Goal: Communication & Community: Participate in discussion

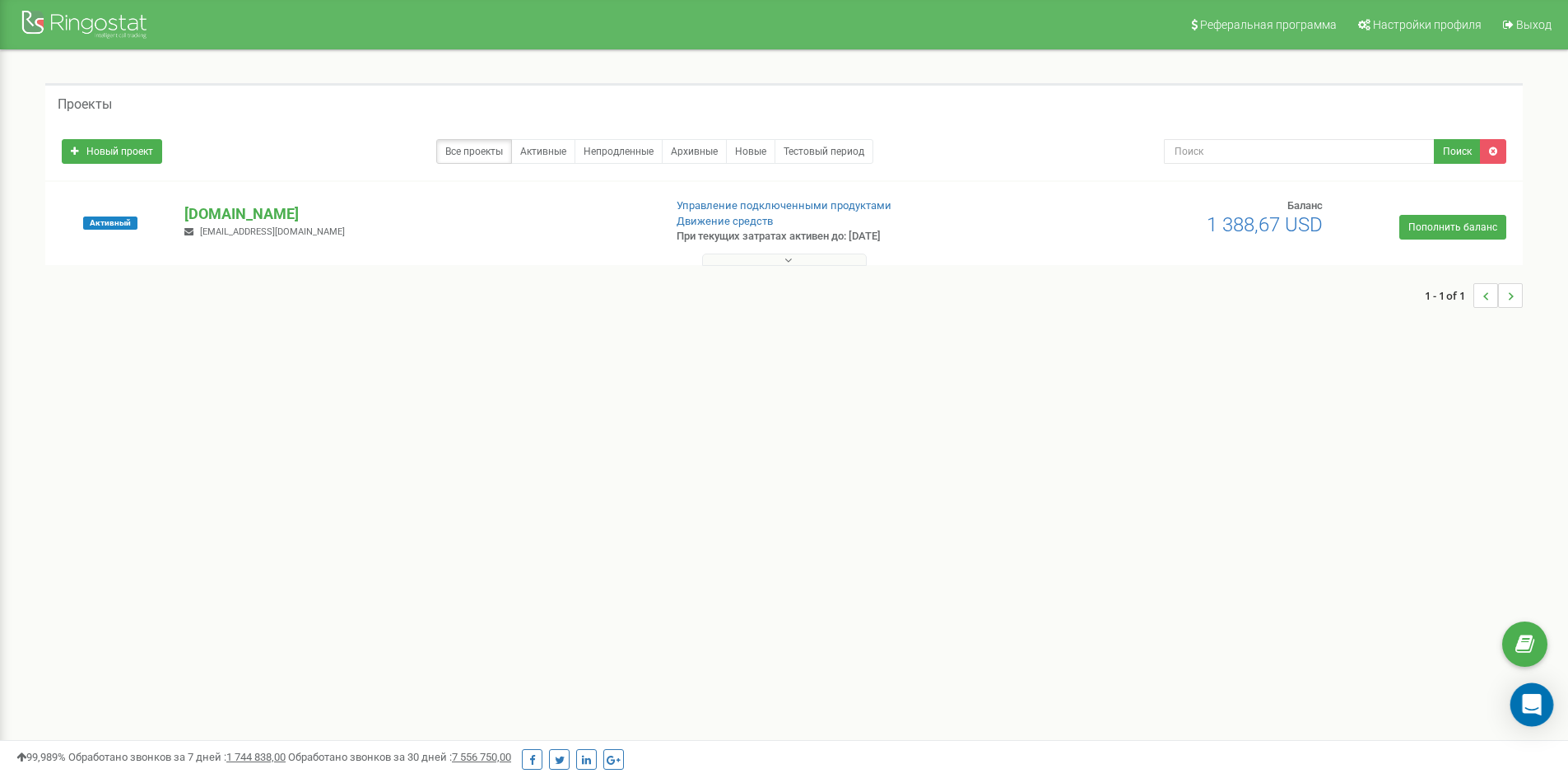
click at [1536, 708] on icon "Open Intercom Messenger" at bounding box center [1532, 704] width 22 height 22
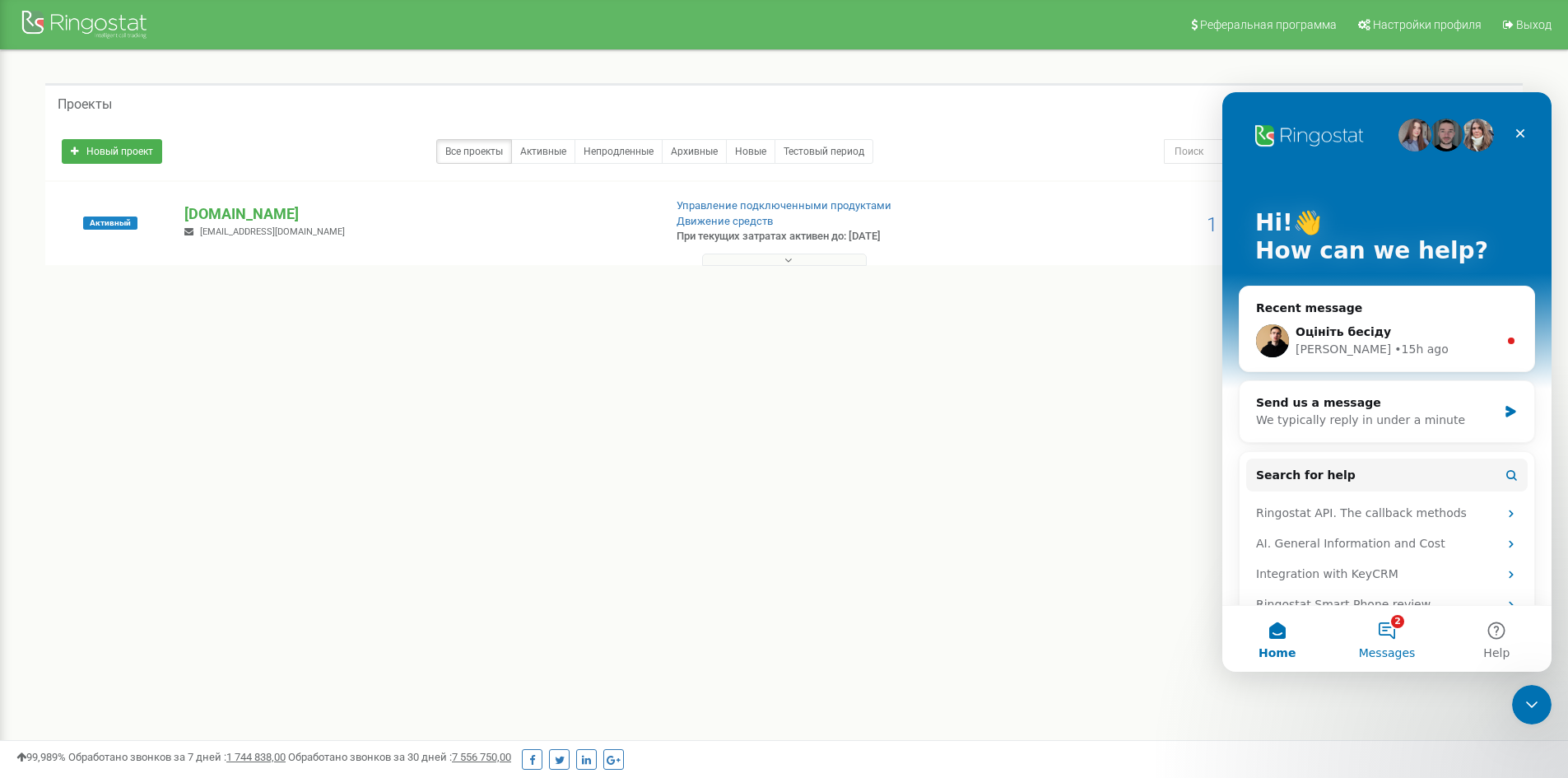
click at [1401, 647] on span "Messages" at bounding box center [1388, 653] width 57 height 11
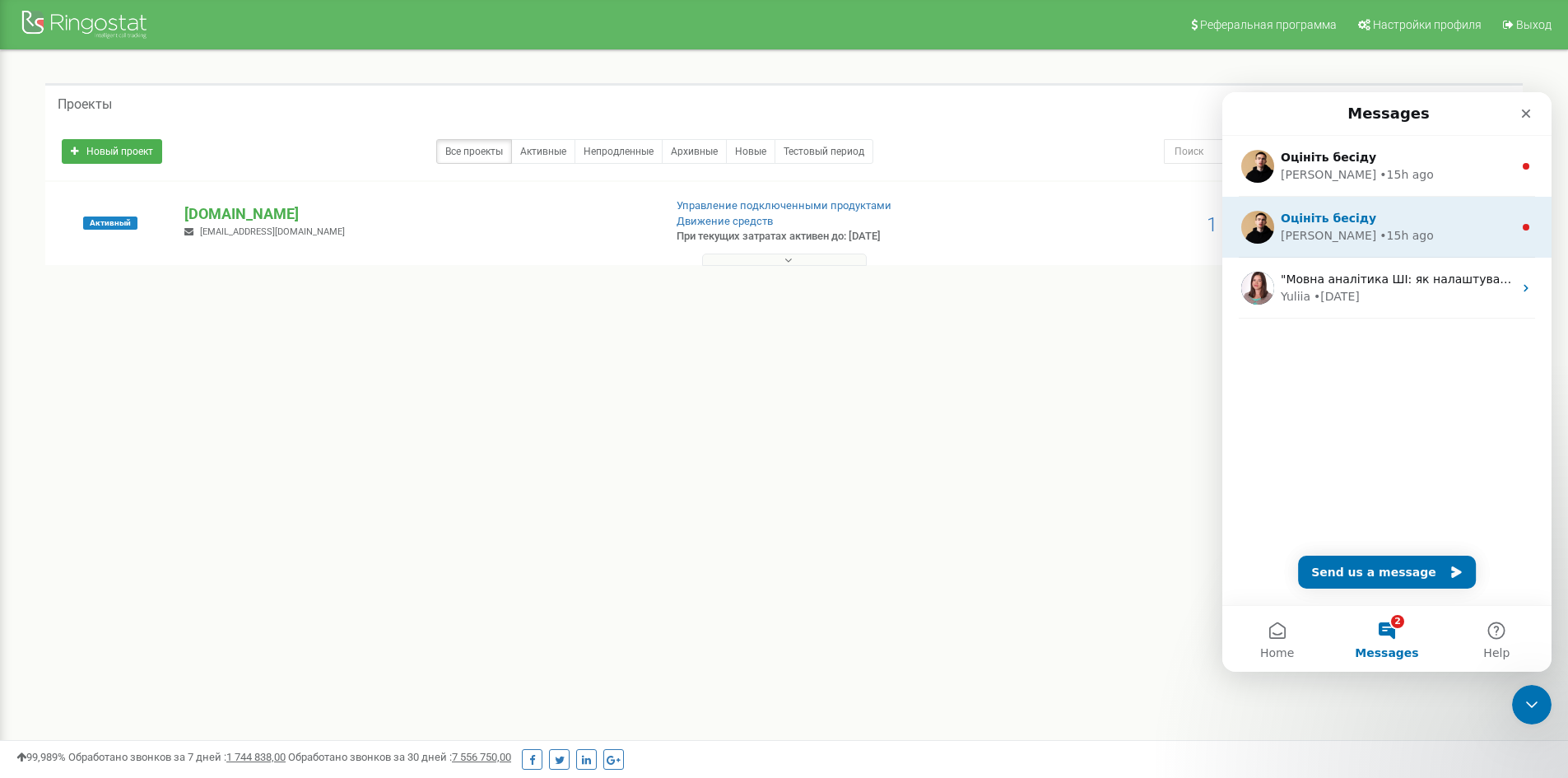
click at [1401, 223] on div "Оцініть бесіду" at bounding box center [1397, 219] width 232 height 17
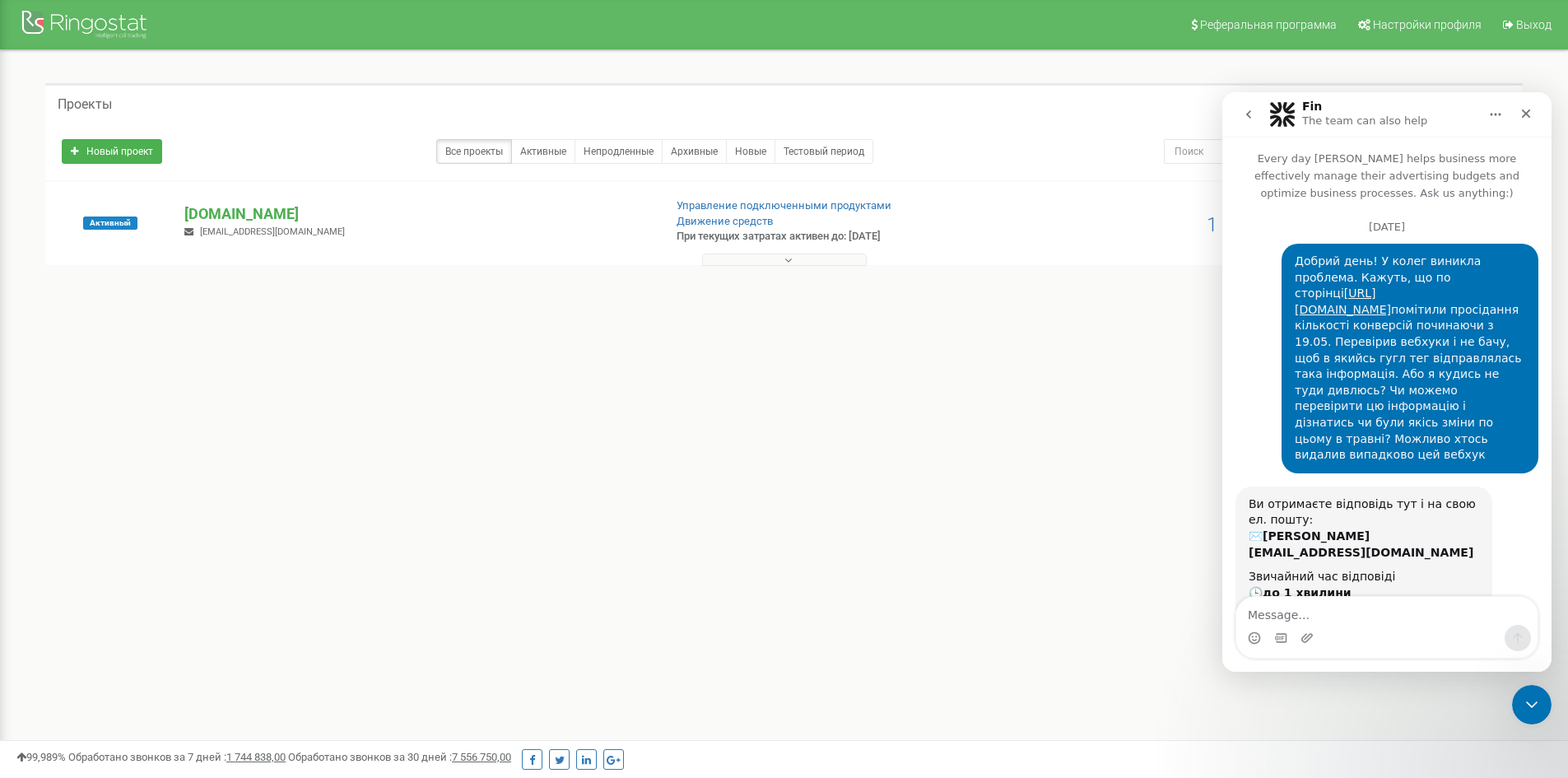
scroll to position [101, 0]
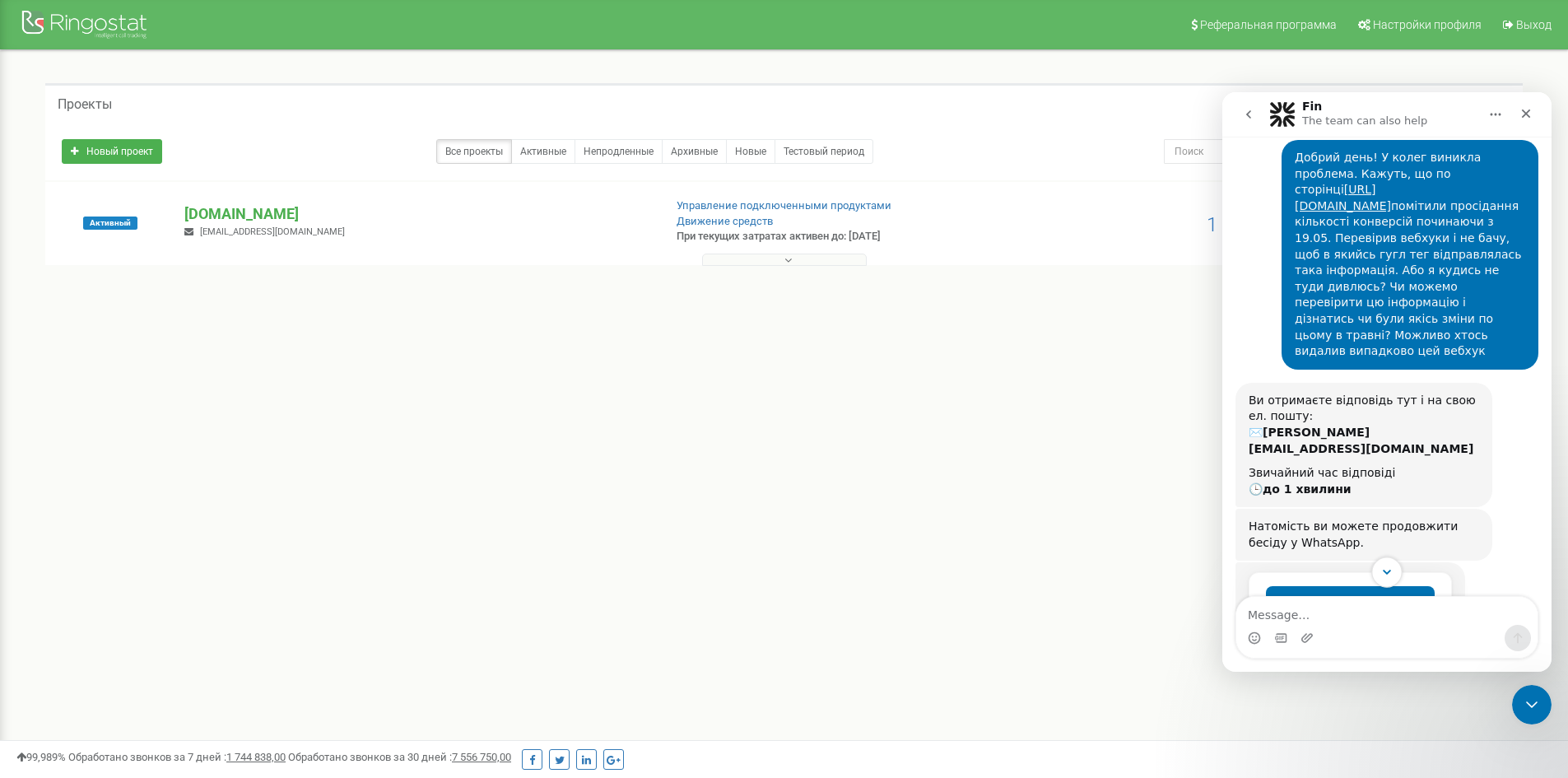
click at [1383, 580] on button "Scroll to bottom" at bounding box center [1387, 571] width 31 height 31
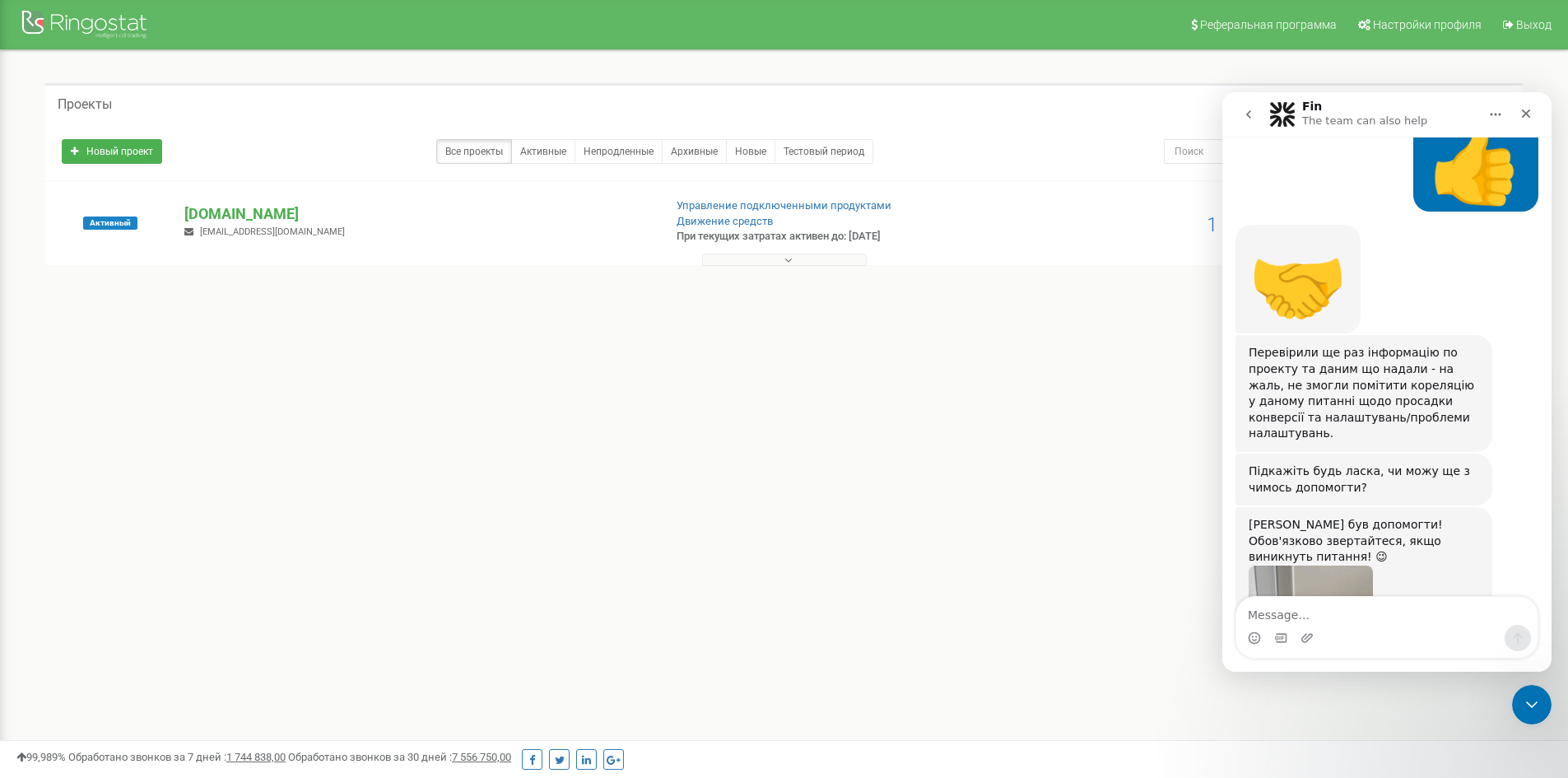
scroll to position [2011, 0]
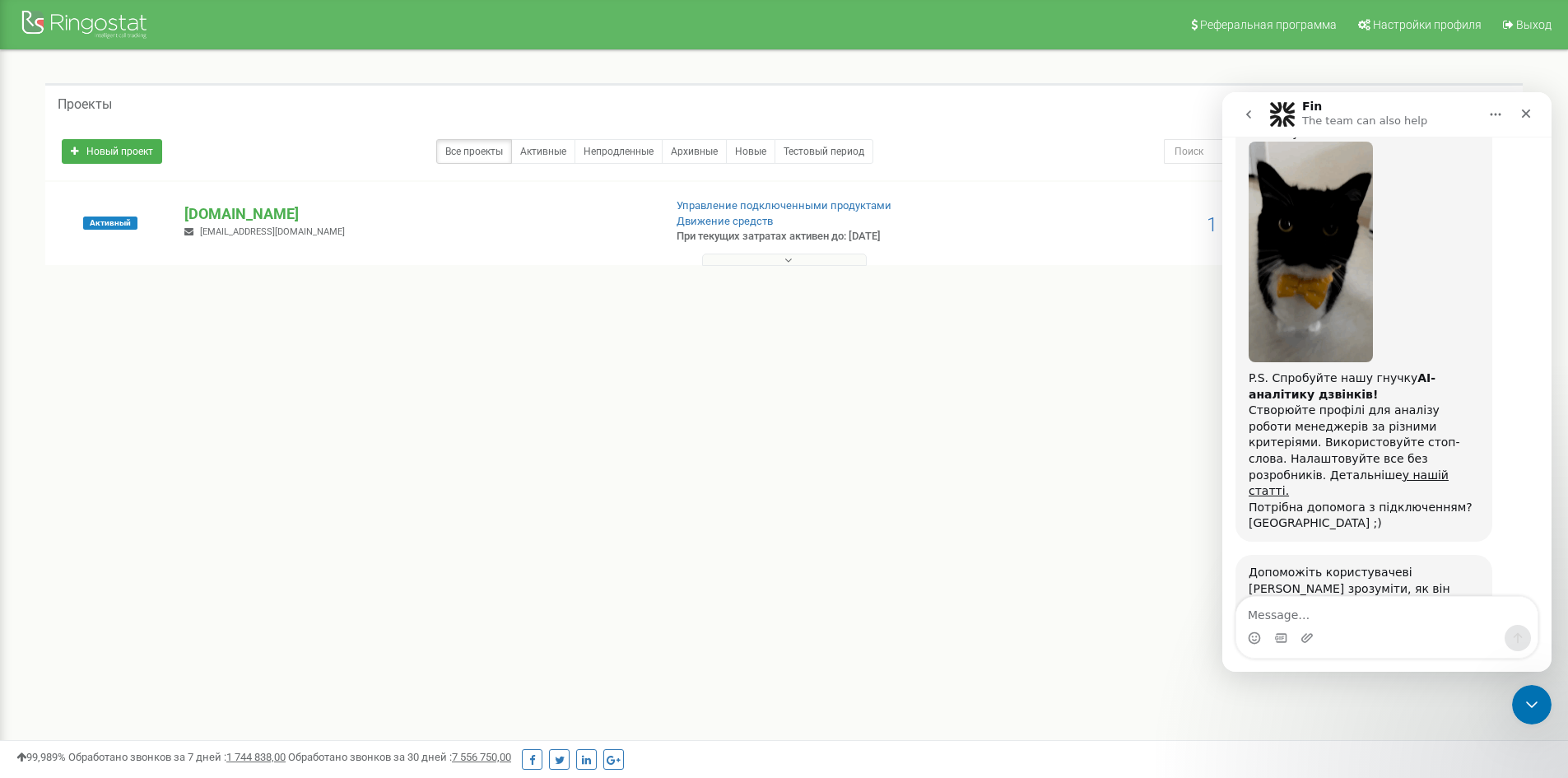
click at [1428, 670] on span "Amazing" at bounding box center [1429, 685] width 30 height 30
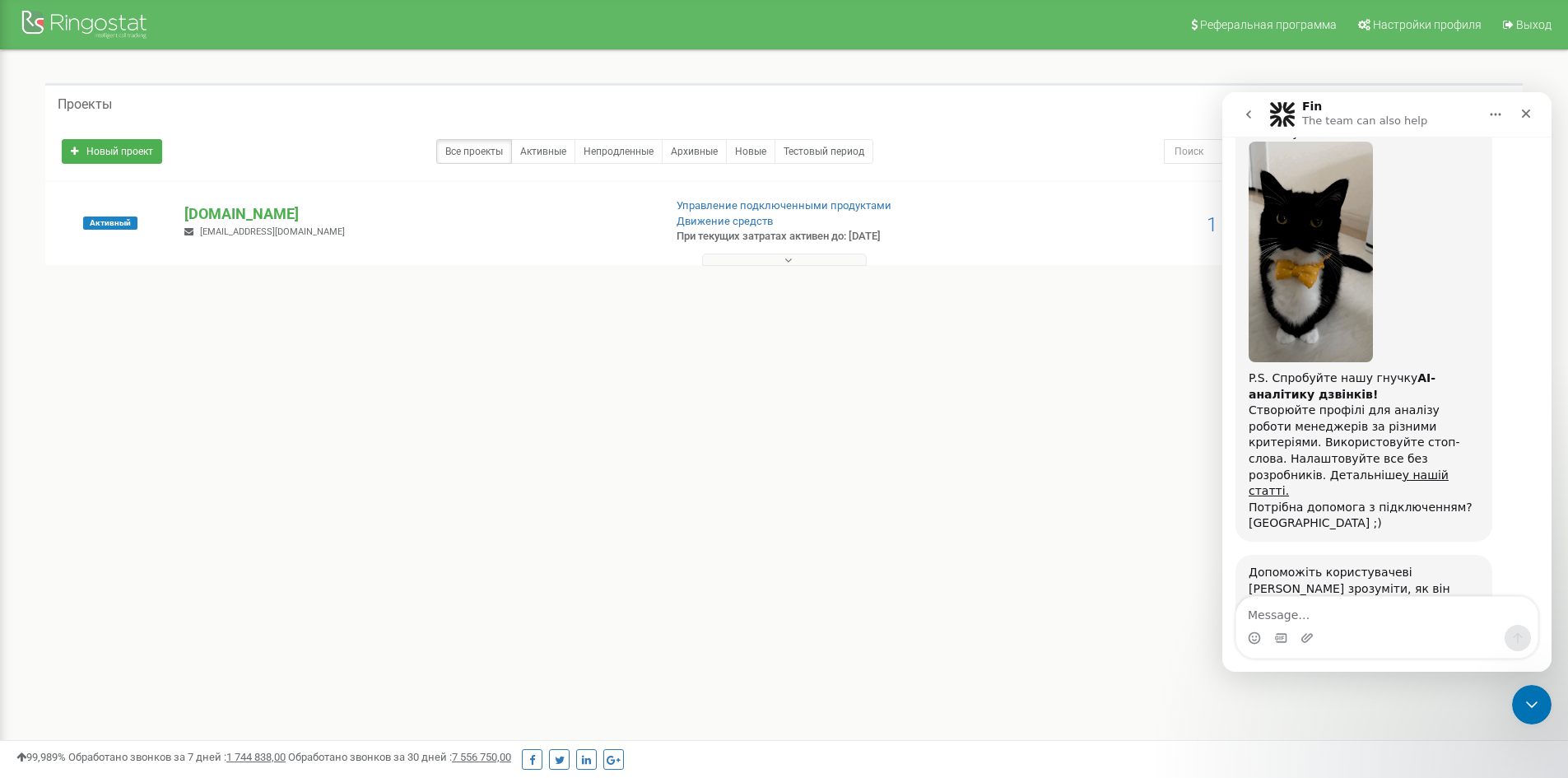
scroll to position [2550, 0]
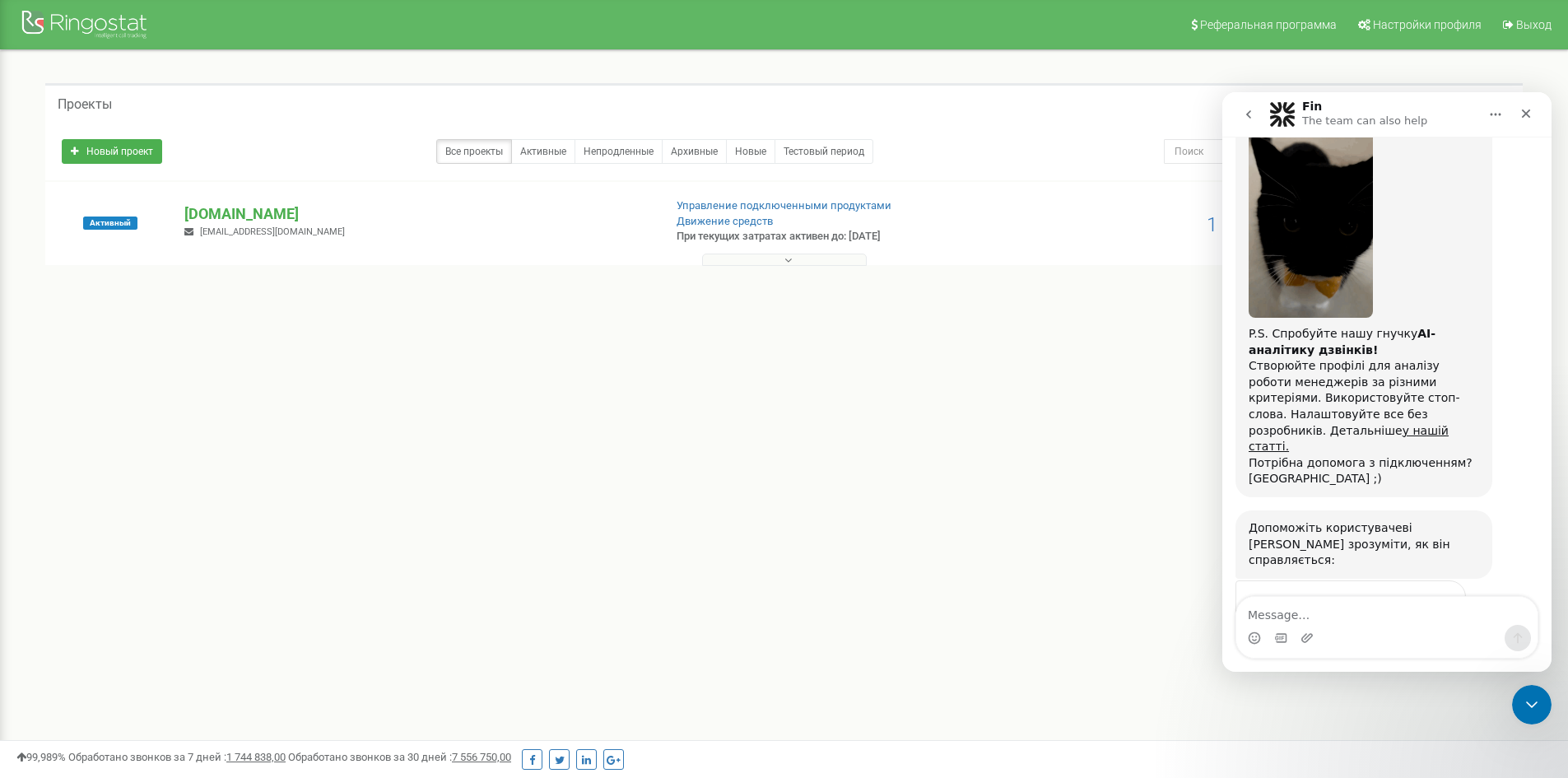
click at [1436, 684] on div "Submit" at bounding box center [1436, 699] width 33 height 33
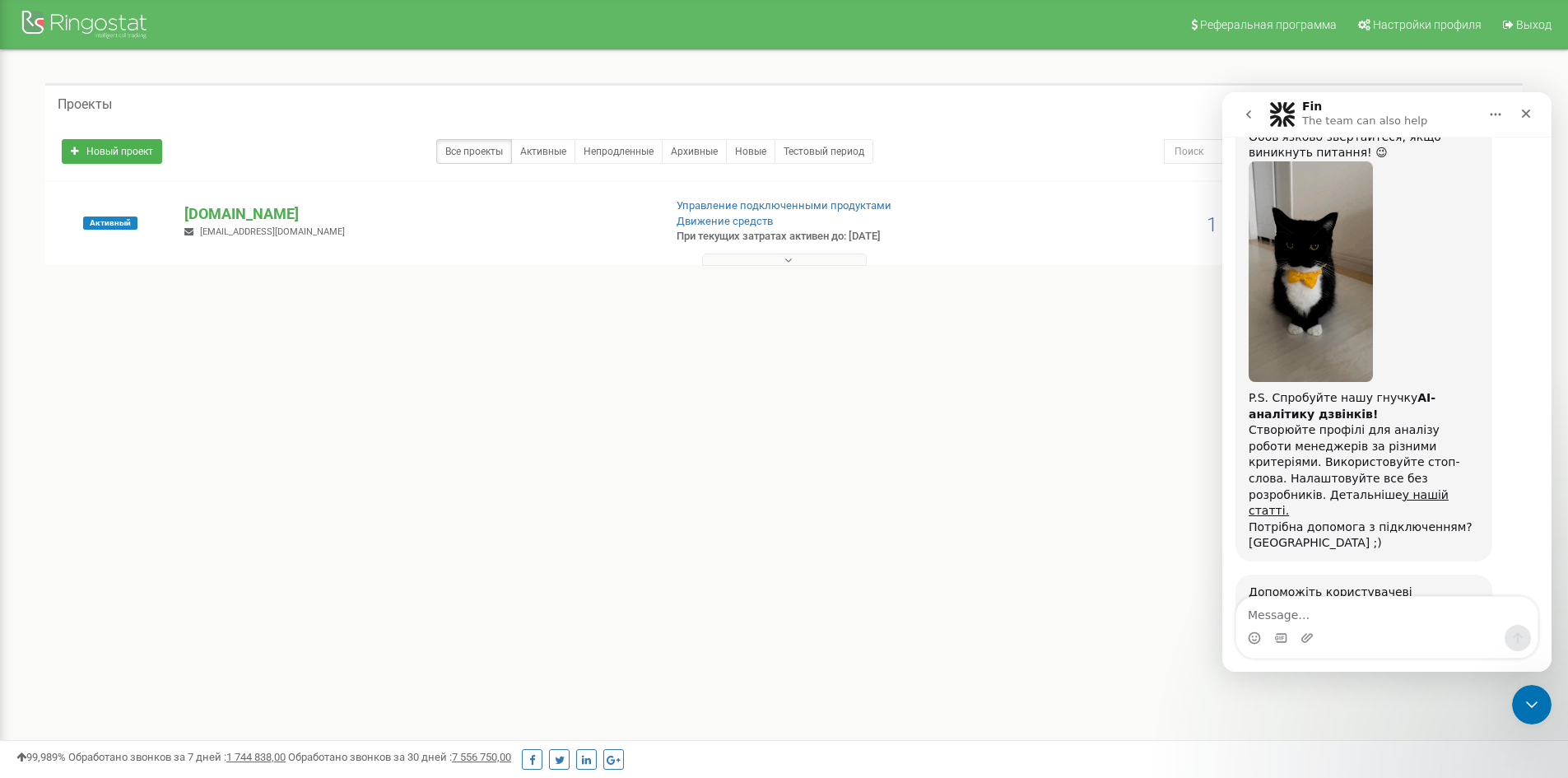
click at [1253, 106] on button "go back" at bounding box center [1248, 114] width 31 height 31
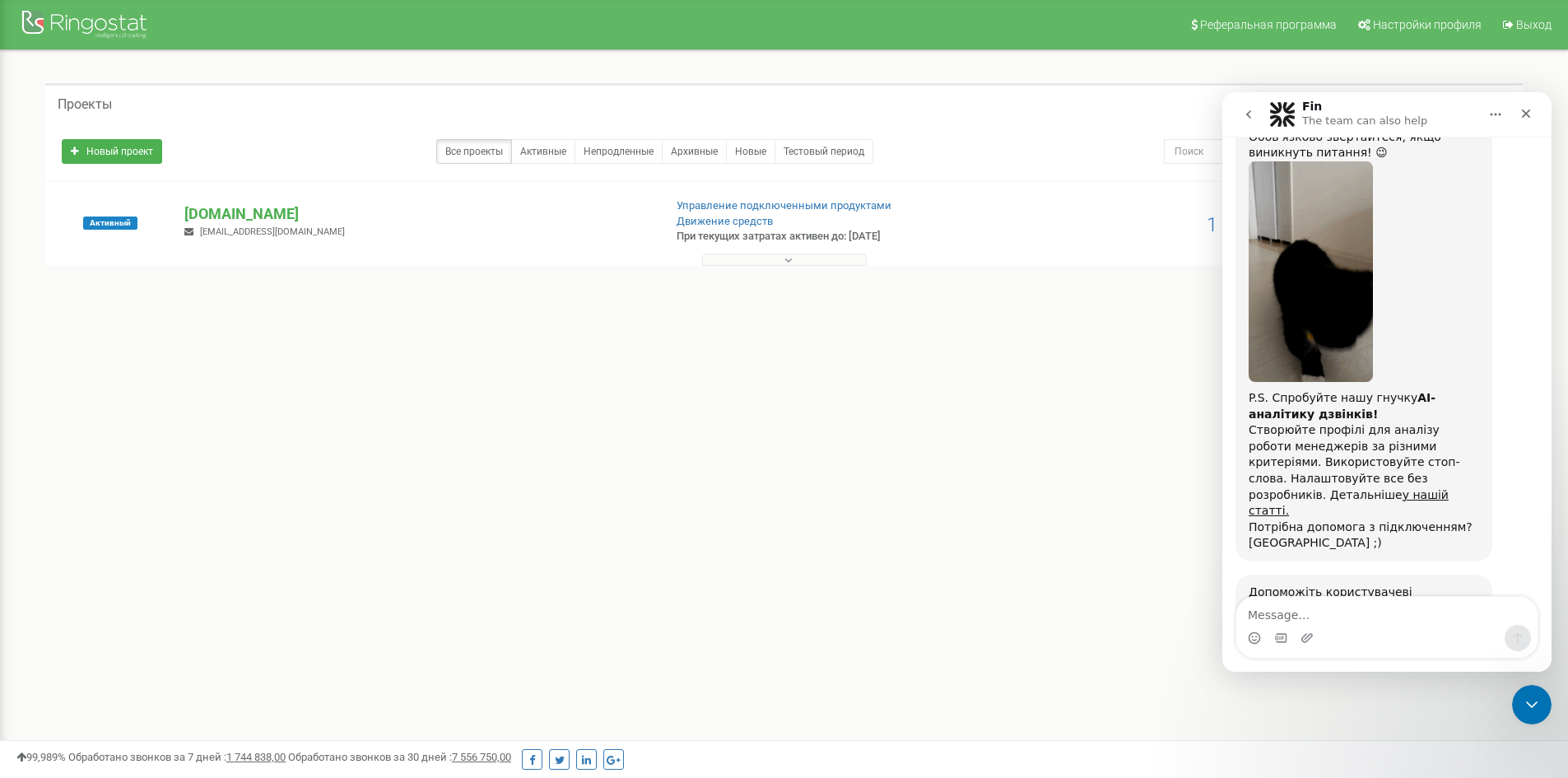
scroll to position [0, 0]
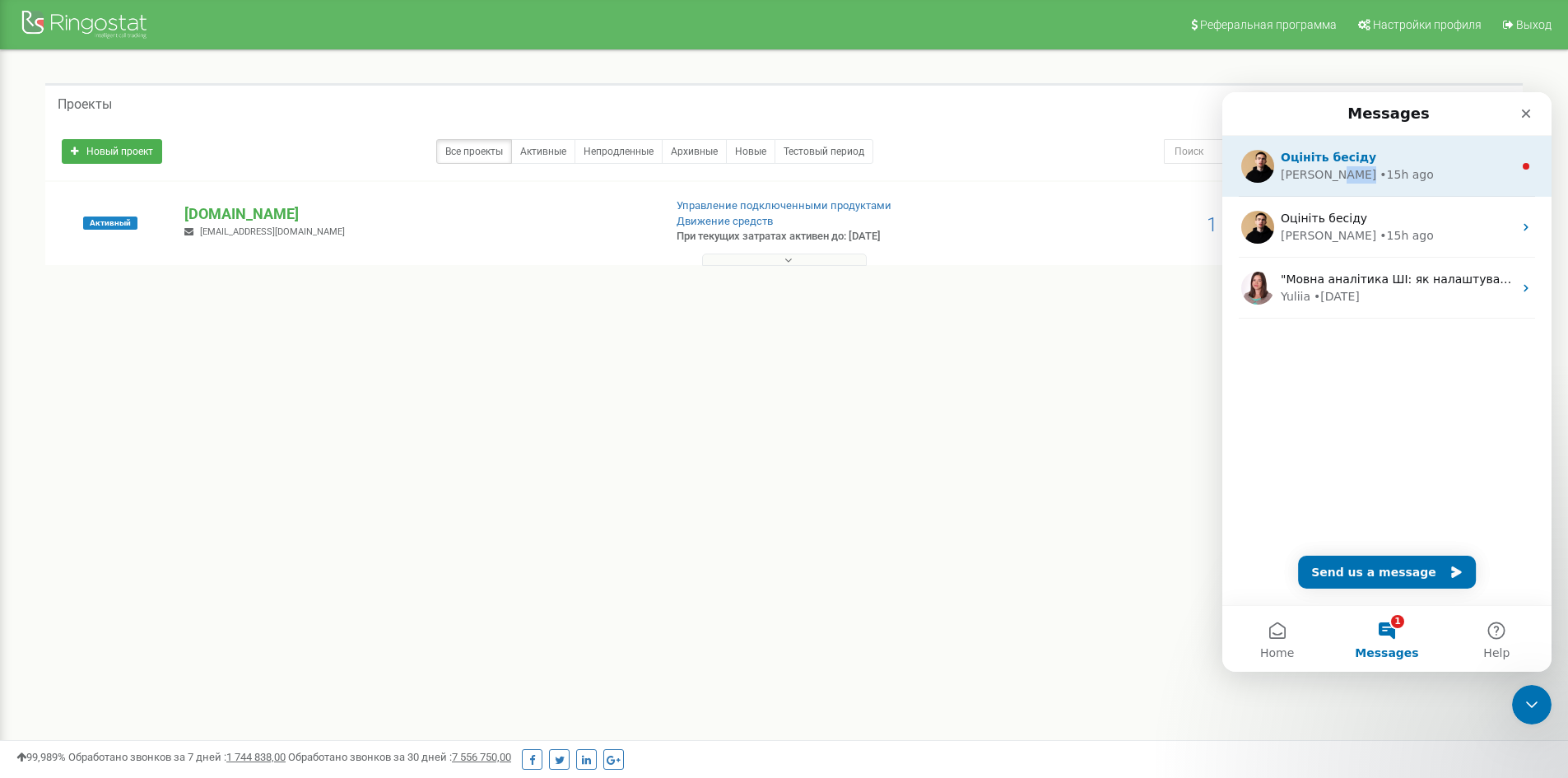
click at [1330, 175] on div "[PERSON_NAME] • 15h ago" at bounding box center [1397, 175] width 232 height 17
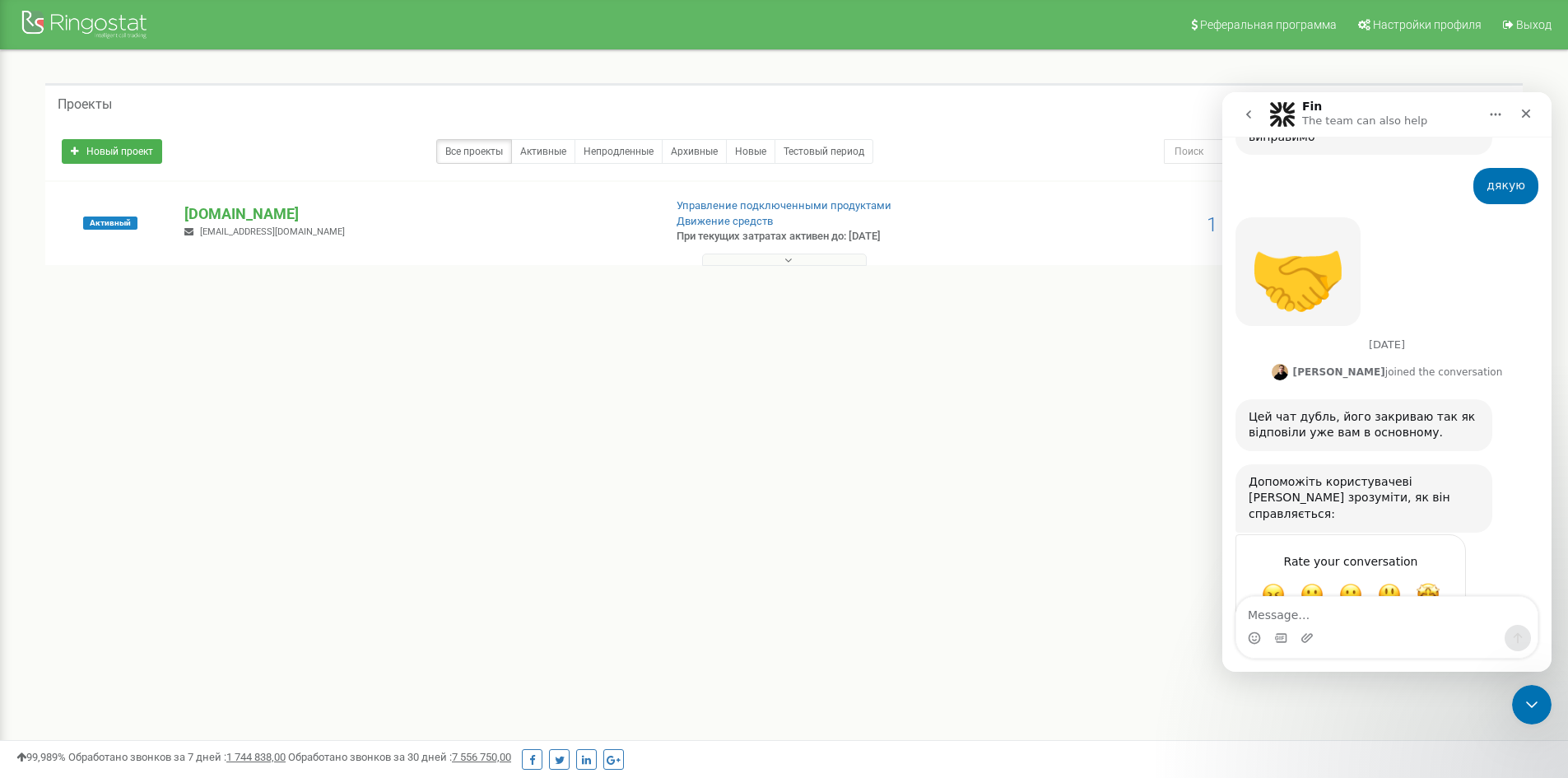
scroll to position [812, 0]
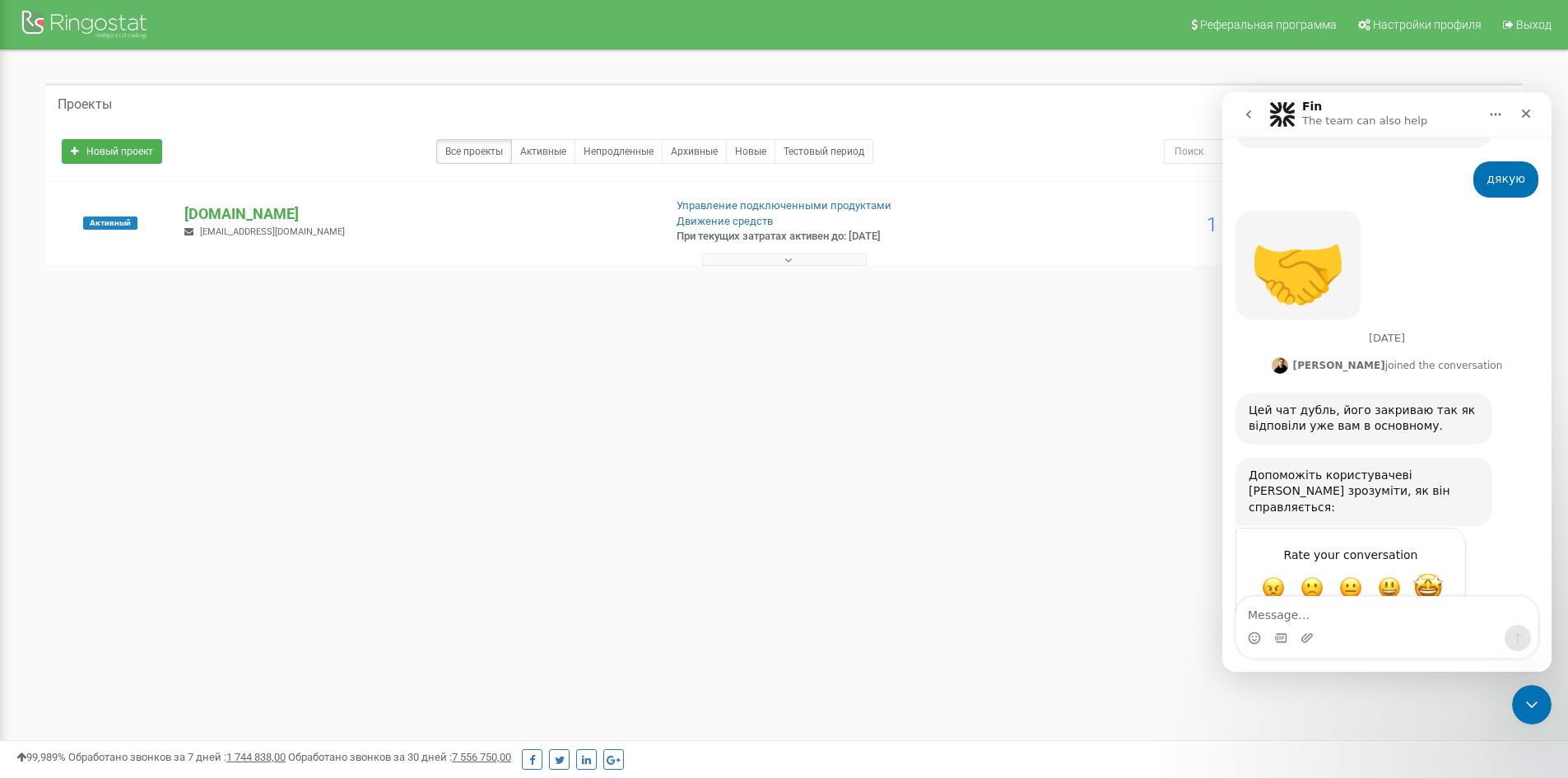
click at [1428, 573] on span "Amazing" at bounding box center [1429, 588] width 30 height 30
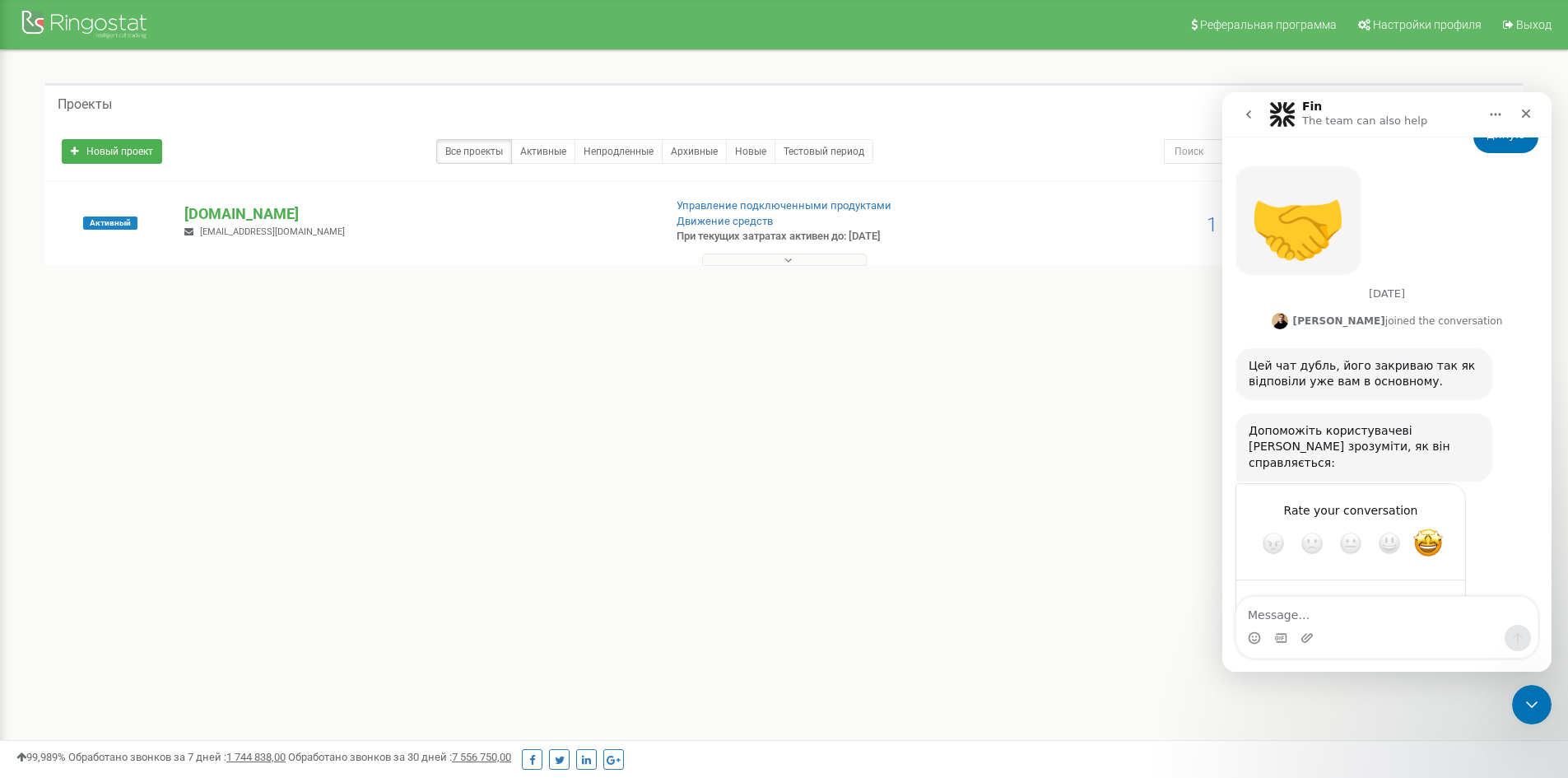
click at [1436, 586] on div "Submit" at bounding box center [1436, 602] width 33 height 33
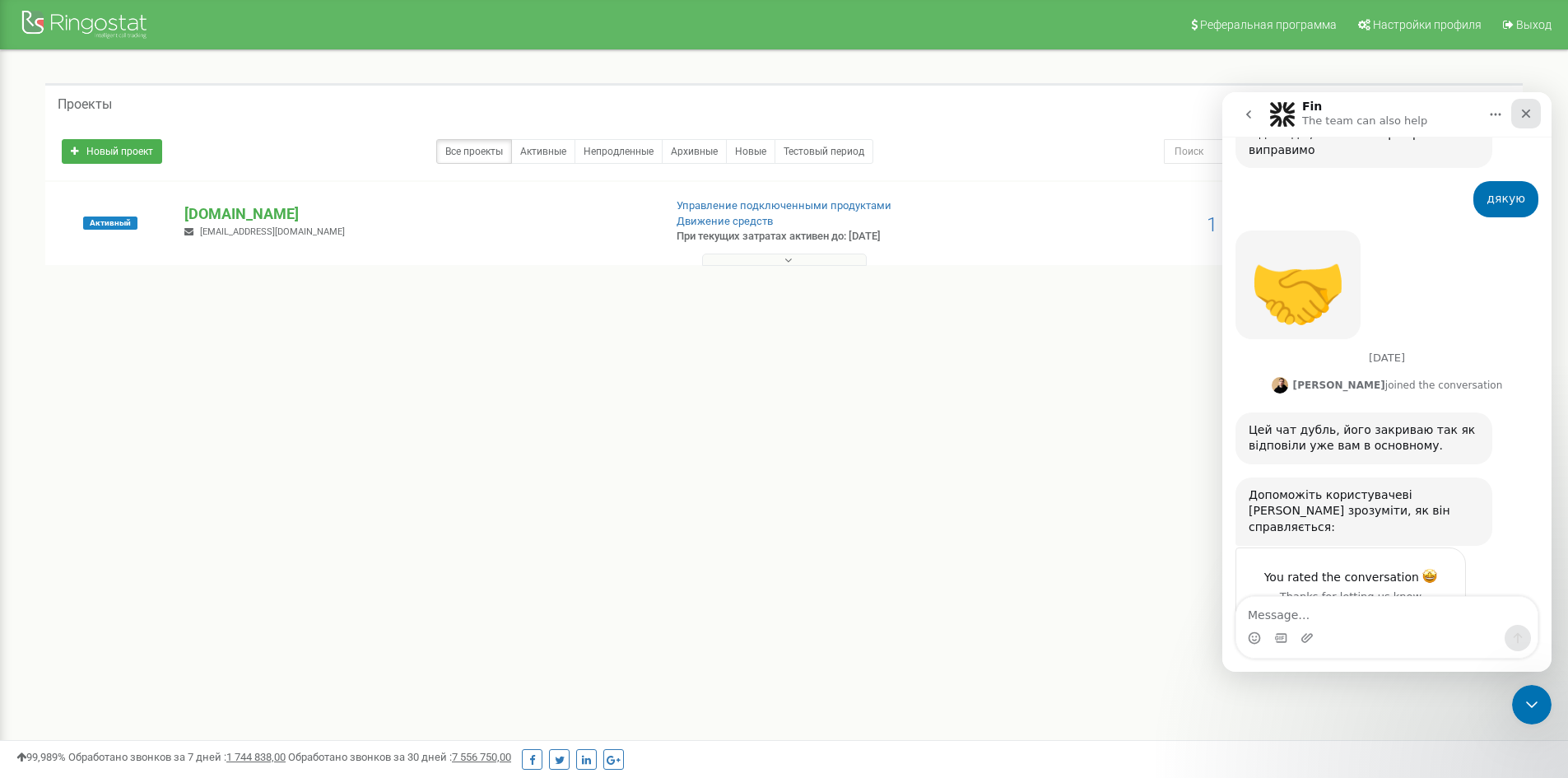
click at [1524, 119] on icon "Close" at bounding box center [1526, 113] width 13 height 13
